Goal: Task Accomplishment & Management: Manage account settings

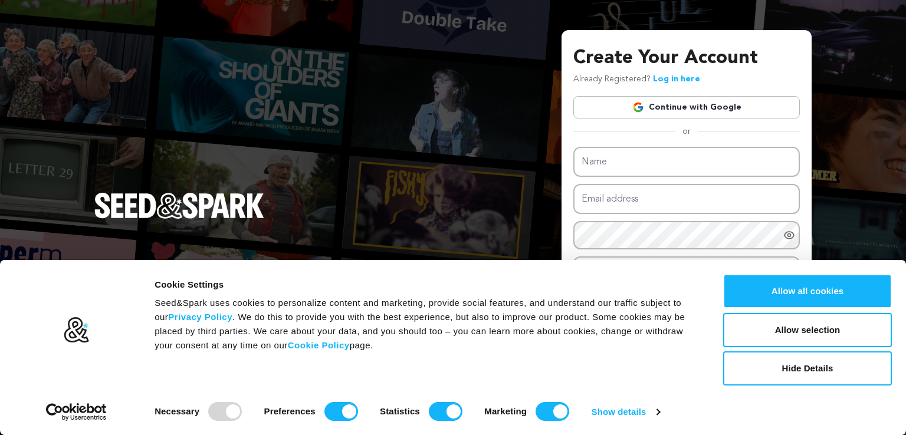
click at [696, 111] on link "Continue with Google" at bounding box center [686, 107] width 226 height 22
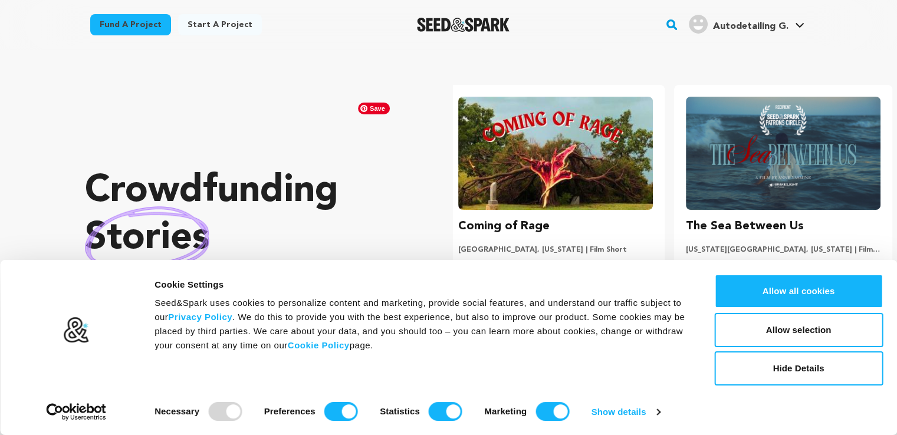
scroll to position [0, 236]
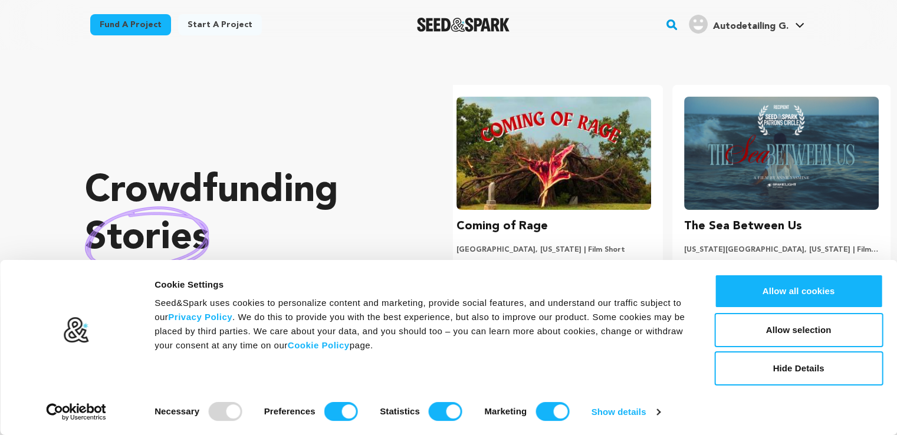
click at [788, 24] on link "Autodetailing G. Autodetailing G." at bounding box center [746, 22] width 120 height 21
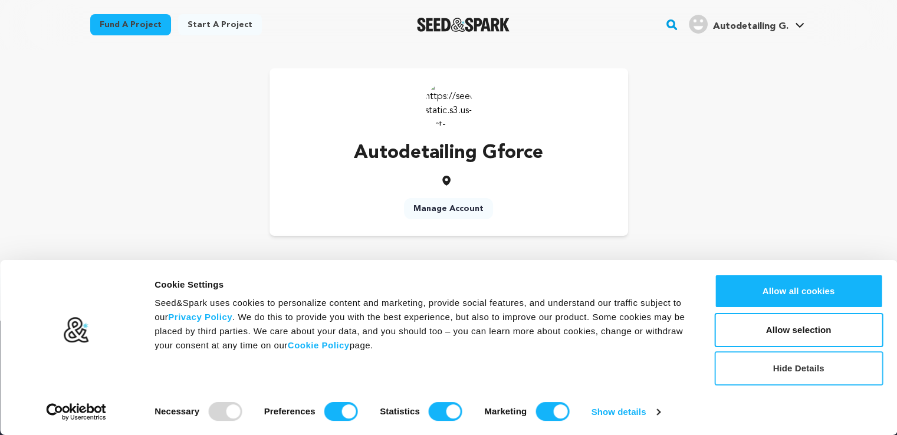
click at [800, 371] on button "Hide Details" at bounding box center [798, 368] width 169 height 34
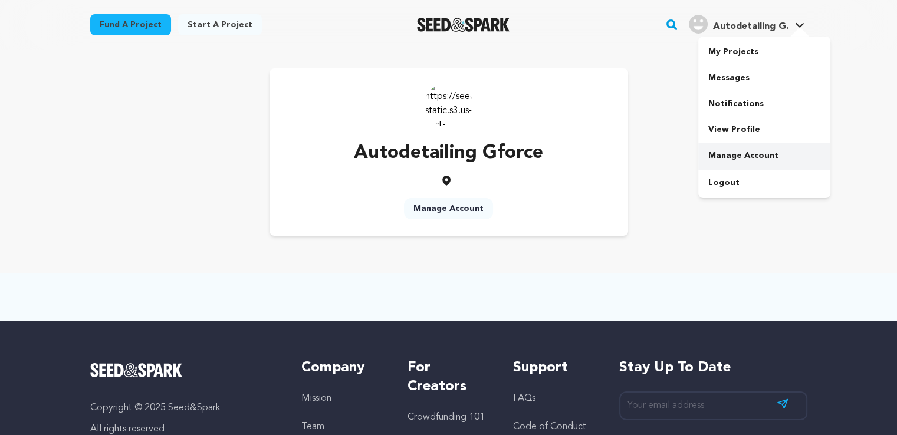
click at [739, 156] on link "Manage Account" at bounding box center [764, 156] width 132 height 26
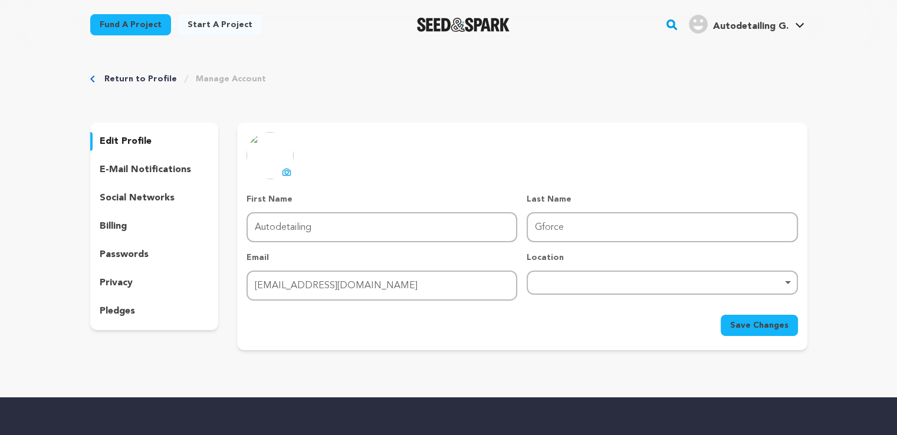
click at [285, 169] on icon at bounding box center [287, 172] width 8 height 6
click at [554, 289] on div "Remove item" at bounding box center [662, 283] width 271 height 24
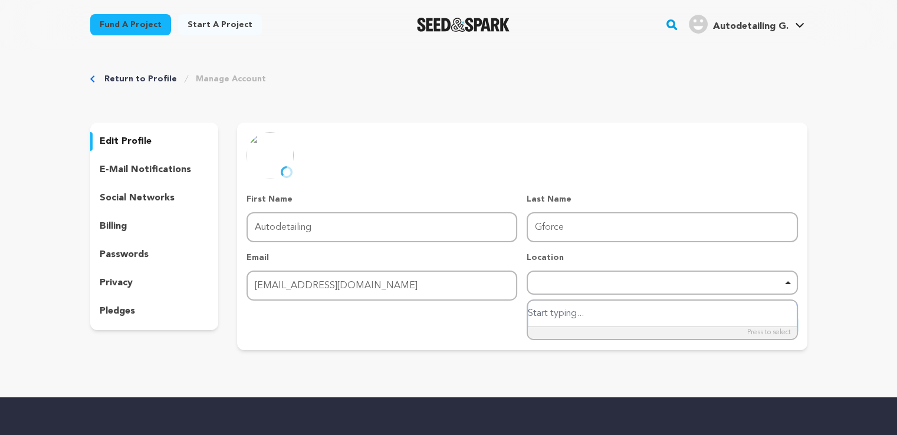
click at [580, 277] on div "Remove item" at bounding box center [662, 283] width 271 height 24
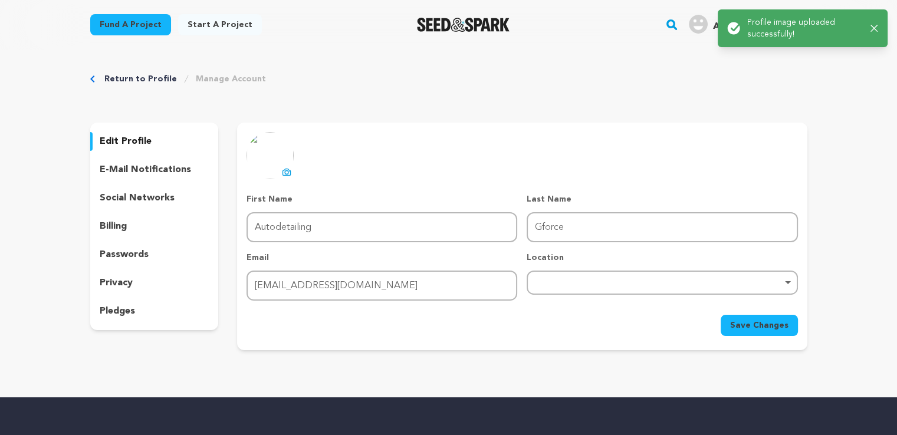
click at [568, 274] on div "Remove item" at bounding box center [662, 283] width 271 height 24
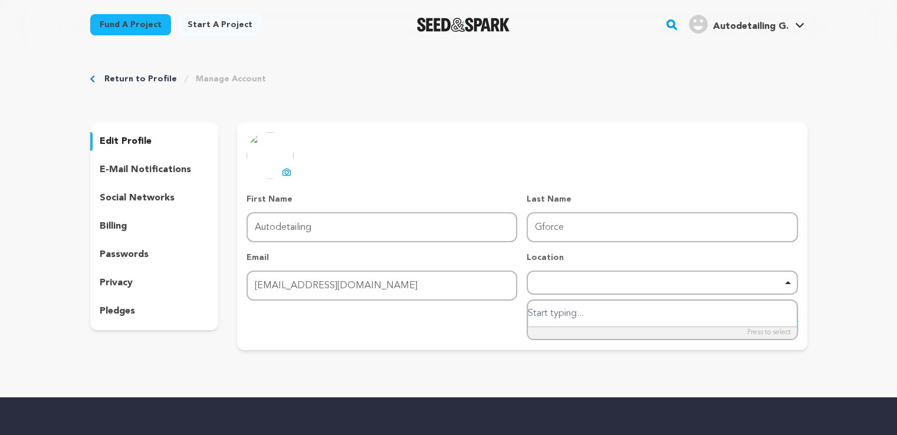
paste input "[GEOGRAPHIC_DATA]"
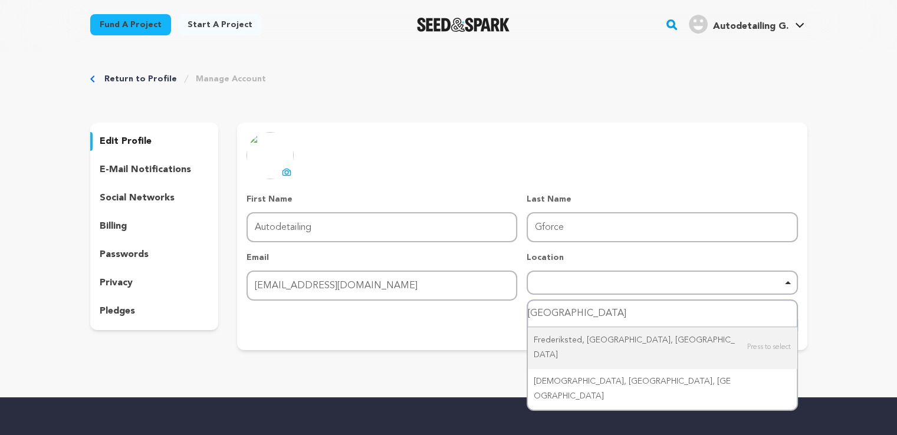
click at [601, 312] on input "[GEOGRAPHIC_DATA]" at bounding box center [662, 314] width 268 height 27
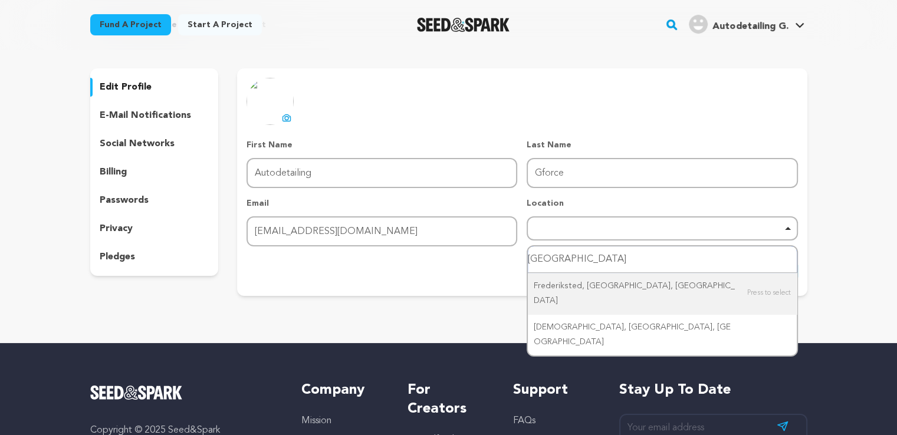
scroll to position [118, 0]
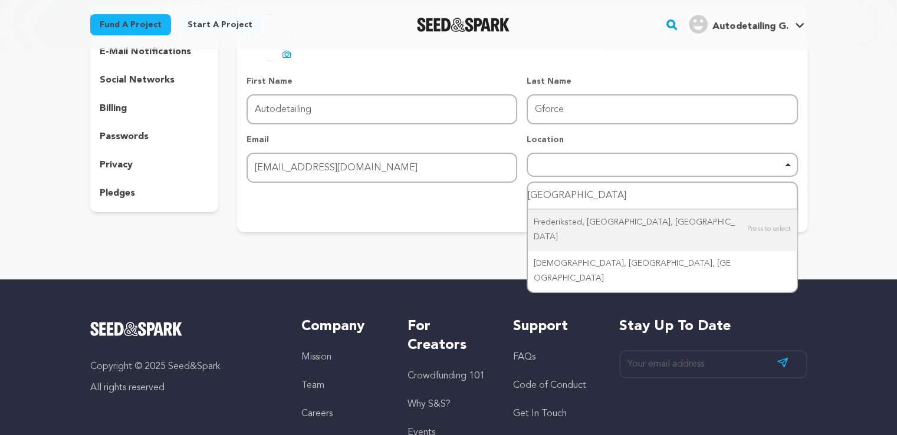
drag, startPoint x: 600, startPoint y: 190, endPoint x: 429, endPoint y: 193, distance: 171.0
click at [429, 193] on form "First Name First Name Autodetailing Last Name Last Name Gforce Email Email [EMA…" at bounding box center [521, 146] width 551 height 143
type input "[GEOGRAPHIC_DATA]"
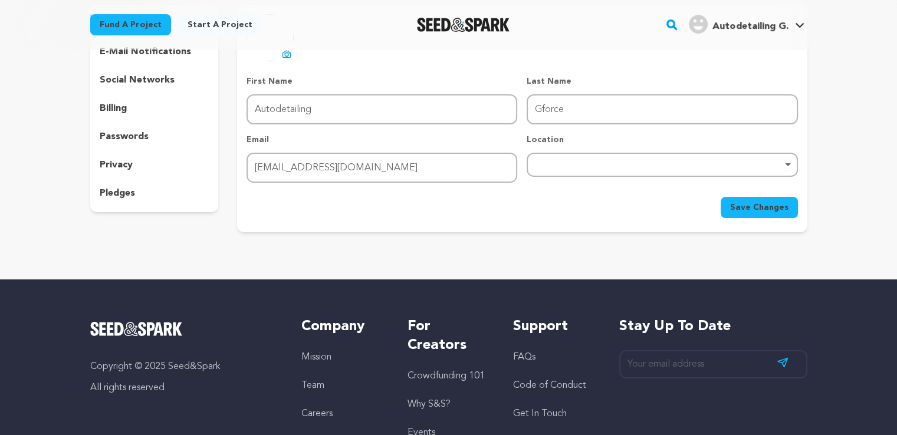
click at [628, 167] on div "Remove item" at bounding box center [662, 165] width 271 height 24
click at [410, 226] on div "uploading spinner upload profile image First Name First Name Autodetailing Last…" at bounding box center [522, 119] width 570 height 228
click at [625, 166] on div "Remove item" at bounding box center [661, 164] width 259 height 5
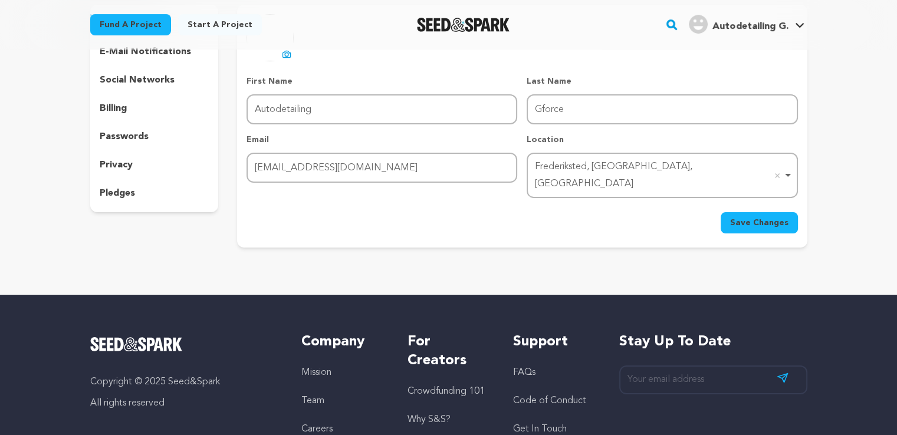
click at [496, 212] on div "Save Changes" at bounding box center [521, 222] width 551 height 21
click at [785, 214] on button "Save Changes" at bounding box center [758, 222] width 77 height 21
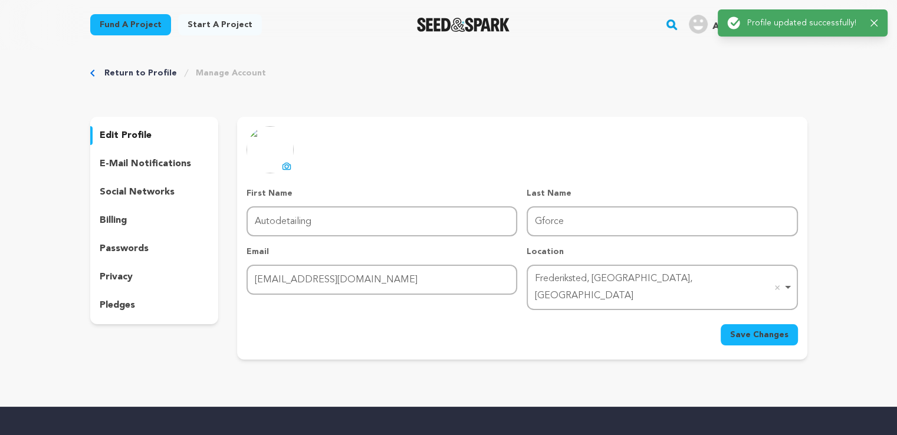
scroll to position [0, 0]
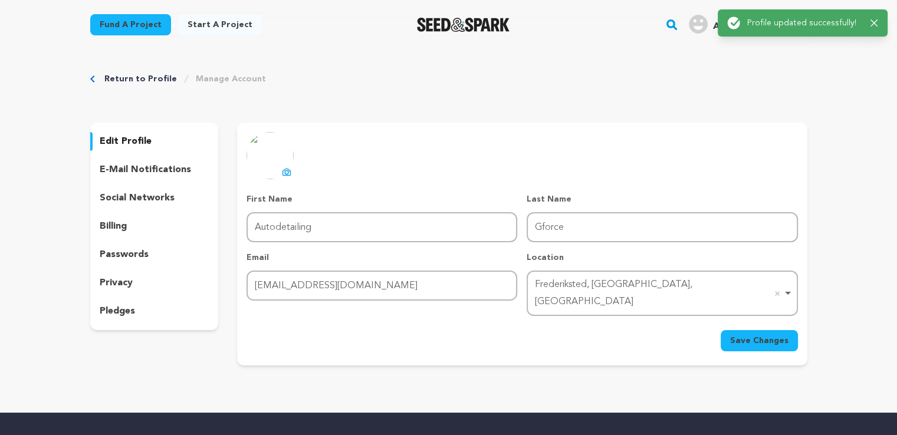
click at [127, 137] on p "edit profile" at bounding box center [126, 141] width 52 height 14
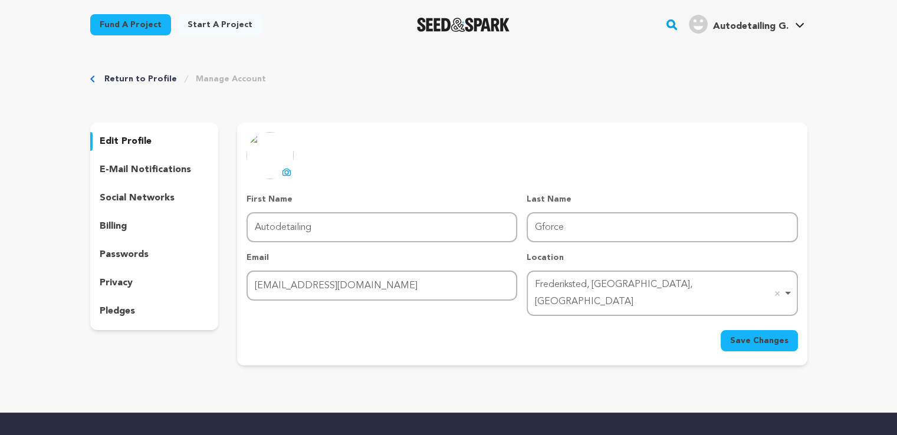
click at [140, 201] on p "social networks" at bounding box center [137, 198] width 75 height 14
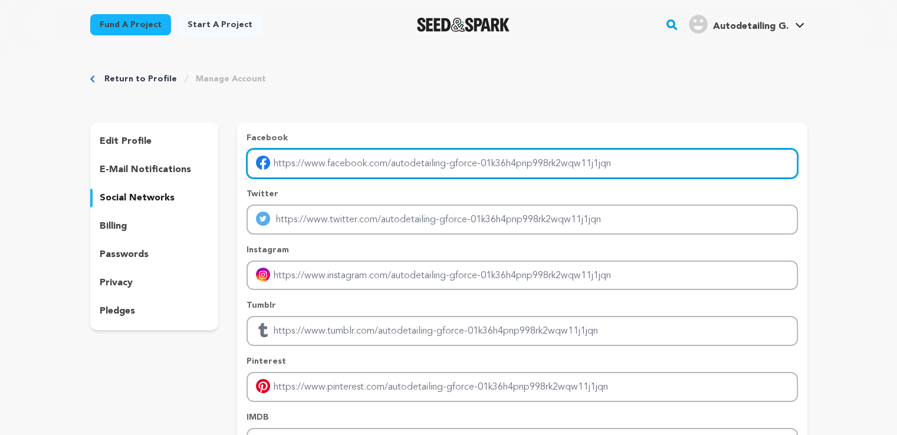
click at [380, 163] on input "Enter facebook profile link" at bounding box center [521, 164] width 551 height 30
drag, startPoint x: 381, startPoint y: 163, endPoint x: 689, endPoint y: 166, distance: 307.8
click at [720, 166] on input "Enter facebook profile link" at bounding box center [521, 164] width 551 height 30
drag, startPoint x: 626, startPoint y: 166, endPoint x: 295, endPoint y: 166, distance: 331.4
click at [295, 166] on input "Enter facebook profile link" at bounding box center [521, 164] width 551 height 30
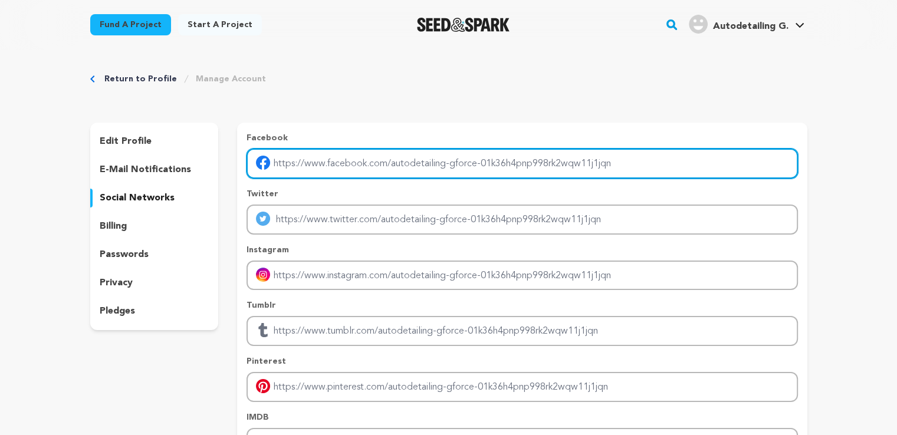
paste input "[URL][DOMAIN_NAME]"
type input "[URL][DOMAIN_NAME]"
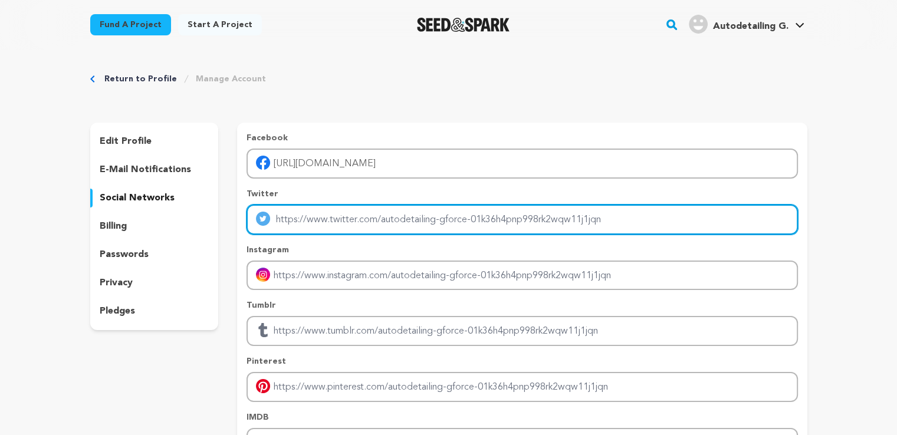
click at [359, 222] on input "Enter twitter profile link" at bounding box center [521, 220] width 551 height 30
paste input "[URL][DOMAIN_NAME]"
type input "[URL][DOMAIN_NAME]"
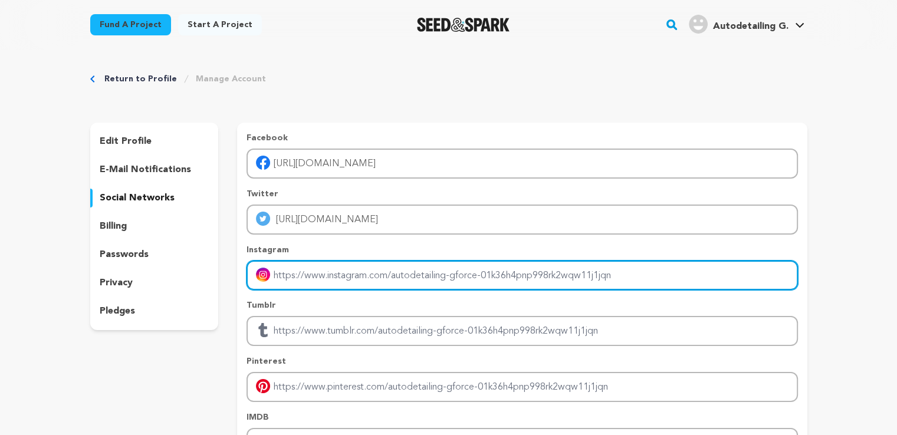
click at [330, 274] on input "Enter instagram handle link" at bounding box center [521, 276] width 551 height 30
paste input "[URL][DOMAIN_NAME]"
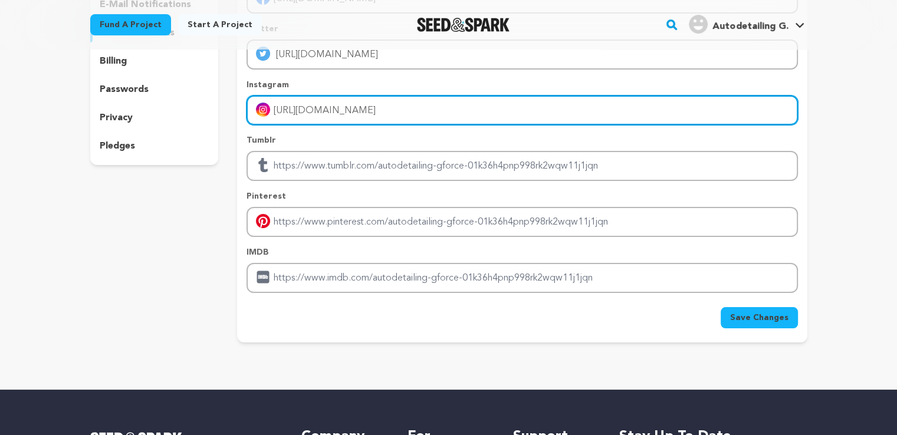
scroll to position [177, 0]
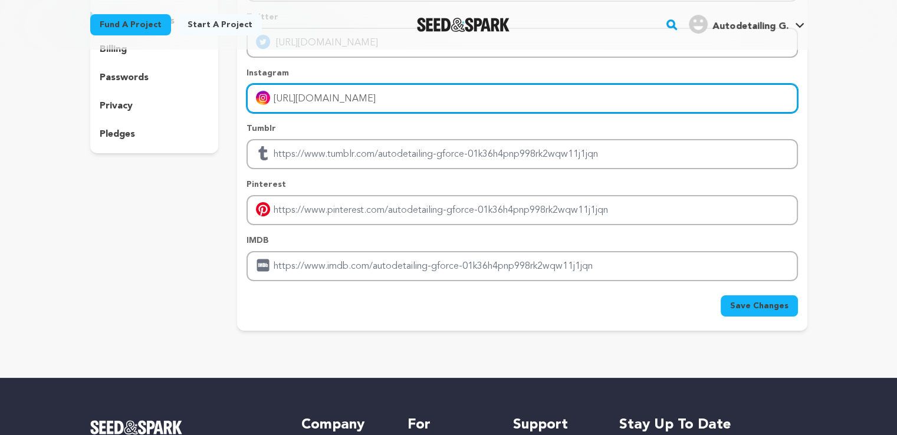
type input "[URL][DOMAIN_NAME]"
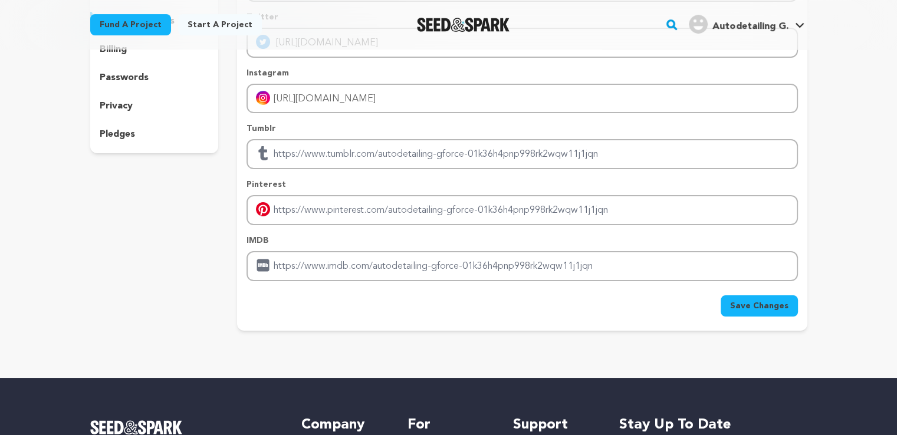
click at [749, 311] on button "Save Changes" at bounding box center [758, 305] width 77 height 21
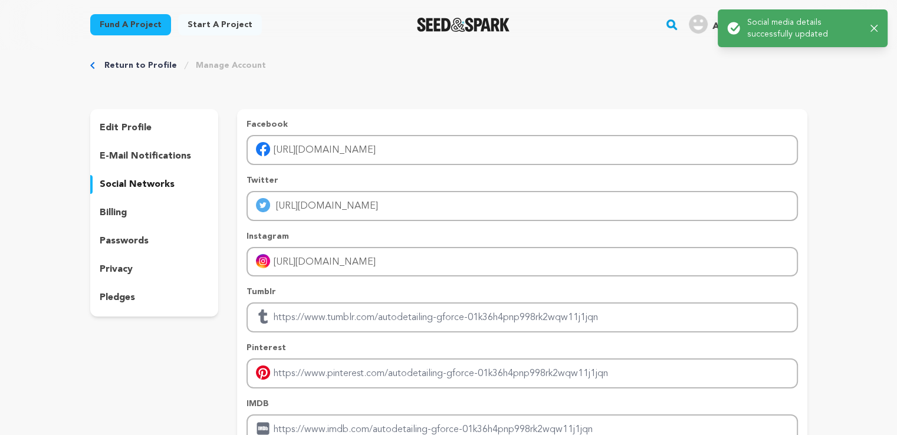
scroll to position [0, 0]
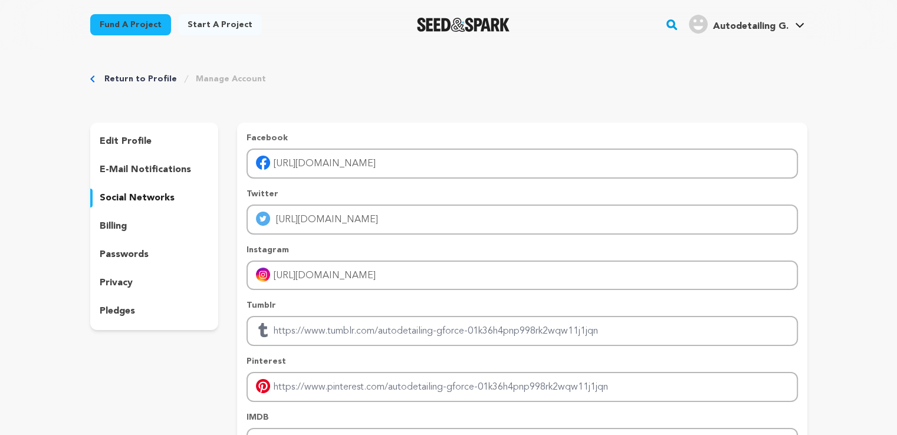
click at [871, 28] on icon "button" at bounding box center [870, 28] width 7 height 7
click at [731, 126] on link "View Profile" at bounding box center [764, 130] width 132 height 26
